Goal: Communication & Community: Share content

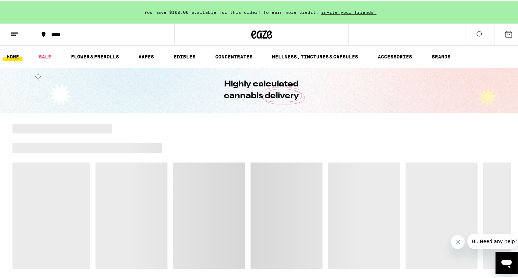
click at [13, 37] on button at bounding box center [14, 33] width 29 height 22
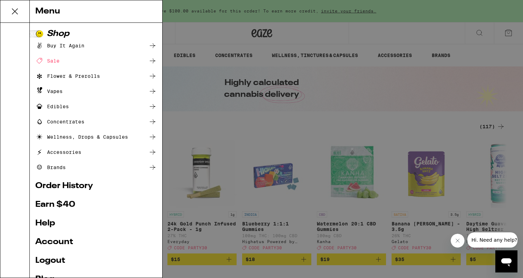
click at [60, 205] on link "Earn $ 40" at bounding box center [95, 205] width 121 height 8
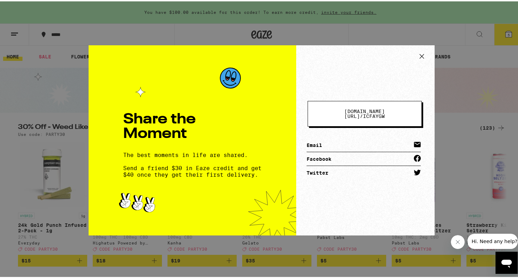
click at [364, 112] on span "[DOMAIN_NAME][URL] /" at bounding box center [365, 112] width 40 height 10
click at [420, 55] on icon at bounding box center [422, 55] width 4 height 4
